Goal: Transaction & Acquisition: Purchase product/service

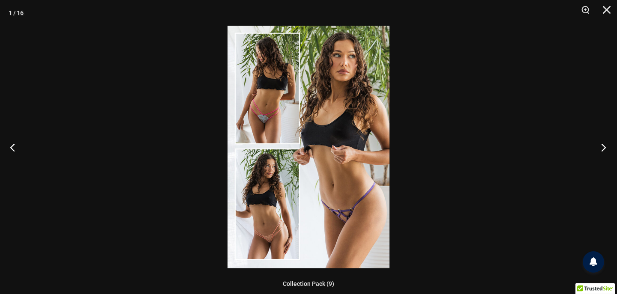
click at [603, 146] on button "Next" at bounding box center [600, 147] width 32 height 43
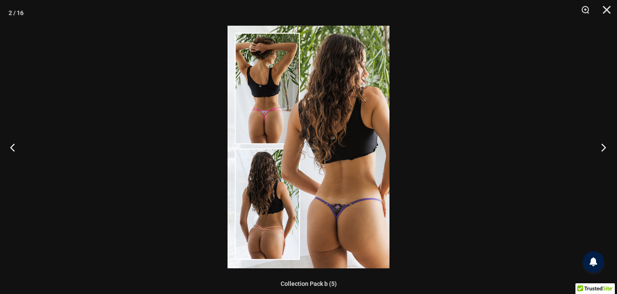
click at [603, 146] on button "Next" at bounding box center [600, 147] width 32 height 43
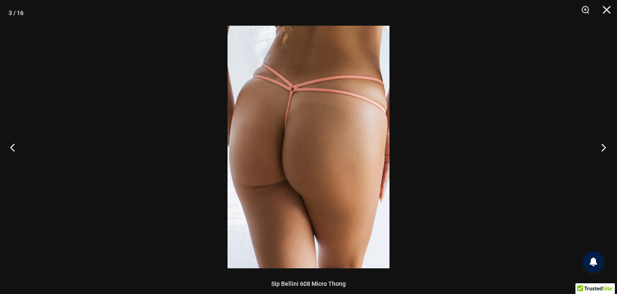
click at [603, 146] on button "Next" at bounding box center [600, 147] width 32 height 43
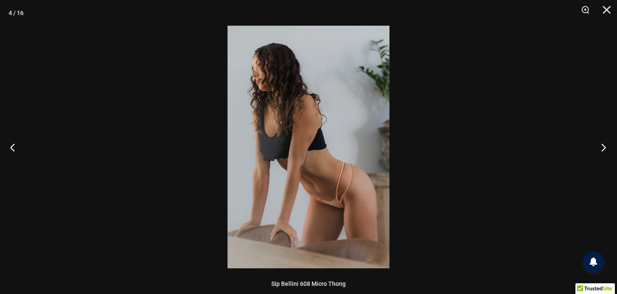
click at [603, 146] on button "Next" at bounding box center [600, 147] width 32 height 43
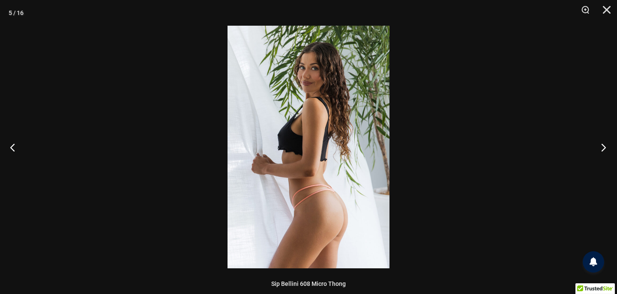
click at [603, 146] on button "Next" at bounding box center [600, 147] width 32 height 43
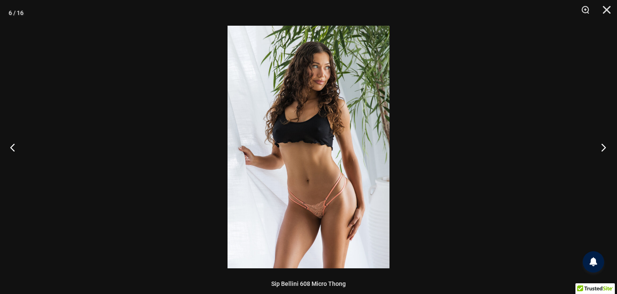
click at [603, 146] on button "Next" at bounding box center [600, 147] width 32 height 43
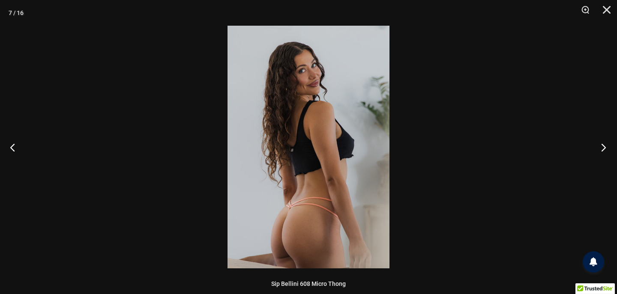
click at [603, 146] on button "Next" at bounding box center [600, 147] width 32 height 43
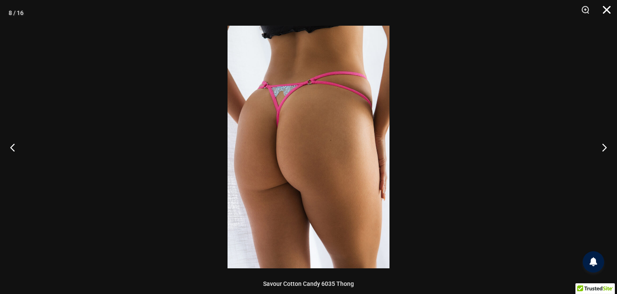
click at [606, 11] on button "Close" at bounding box center [603, 13] width 21 height 26
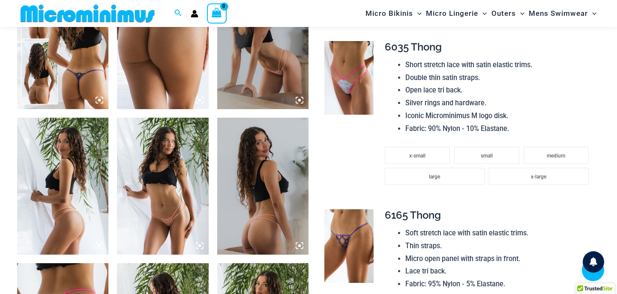
scroll to position [554, 0]
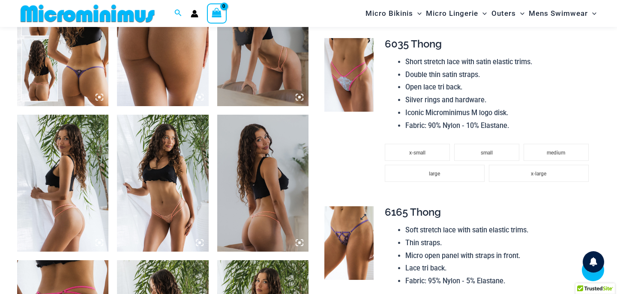
click at [355, 237] on img at bounding box center [348, 243] width 49 height 74
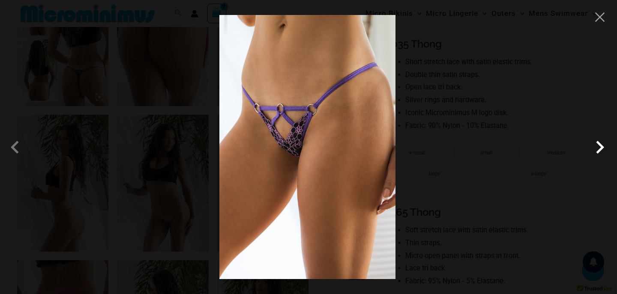
click at [599, 148] on span at bounding box center [600, 147] width 26 height 26
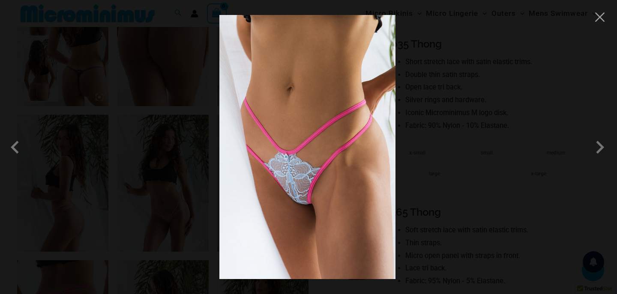
click at [451, 198] on div at bounding box center [308, 147] width 617 height 294
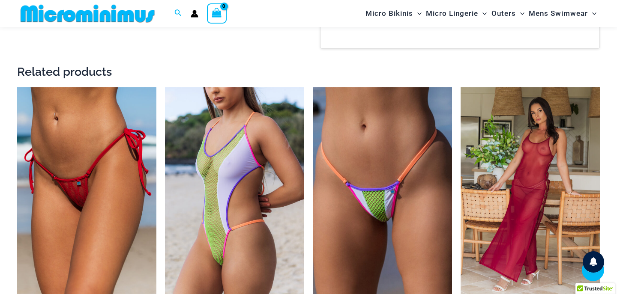
scroll to position [1287, 0]
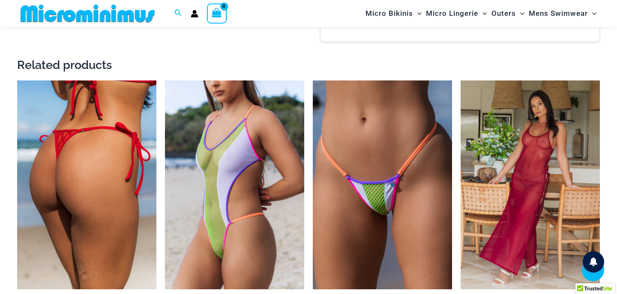
click at [87, 161] on img at bounding box center [86, 184] width 139 height 209
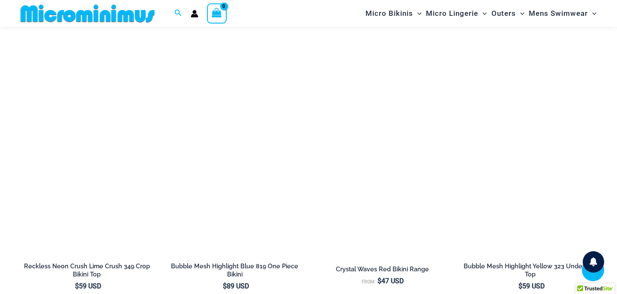
scroll to position [2087, 0]
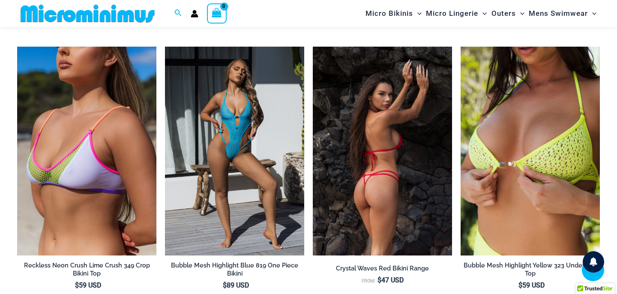
click at [391, 140] on img at bounding box center [382, 151] width 139 height 209
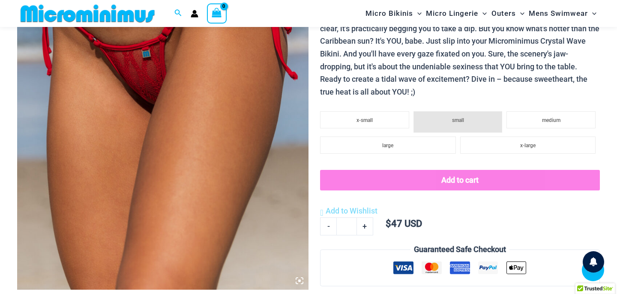
scroll to position [225, 0]
click at [300, 281] on icon at bounding box center [299, 280] width 3 height 3
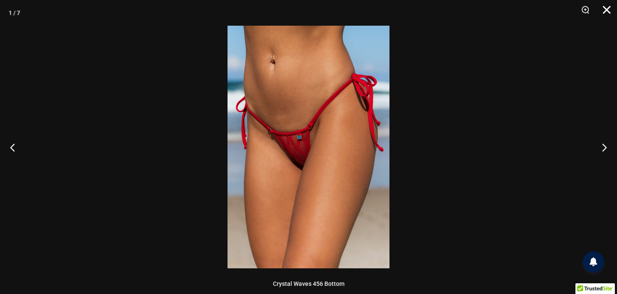
click at [610, 13] on button "Close" at bounding box center [603, 13] width 21 height 26
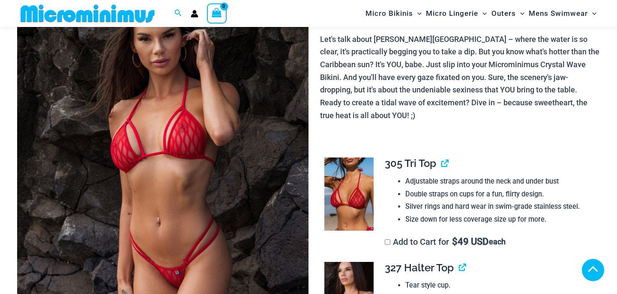
scroll to position [698, 0]
